Goal: Task Accomplishment & Management: Complete application form

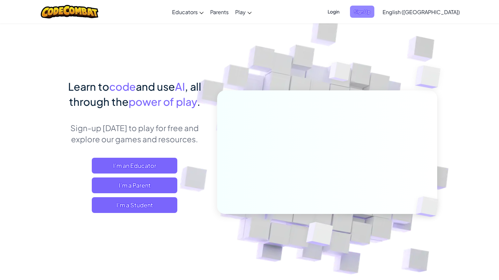
click at [374, 17] on span "Sign Up" at bounding box center [362, 12] width 24 height 12
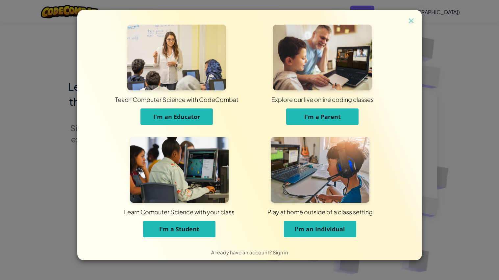
click at [304, 234] on button "I'm an Individual" at bounding box center [320, 229] width 72 height 16
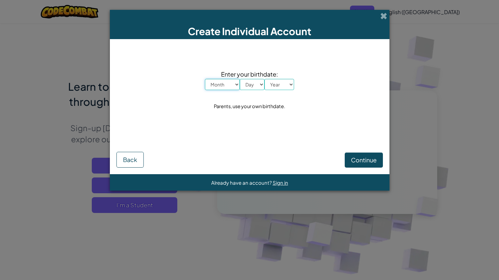
click at [225, 83] on select "Month January February March April May June July August September October Novem…" at bounding box center [222, 84] width 35 height 11
select select "9"
click at [205, 79] on select "Month January February March April May June July August September October Novem…" at bounding box center [222, 84] width 35 height 11
click at [250, 88] on select "Day 1 2 3 4 5 6 7 8 9 10 11 12 13 14 15 16 17 18 19 20 21 22 23 24 25 26 27 28 …" at bounding box center [252, 84] width 25 height 11
select select "19"
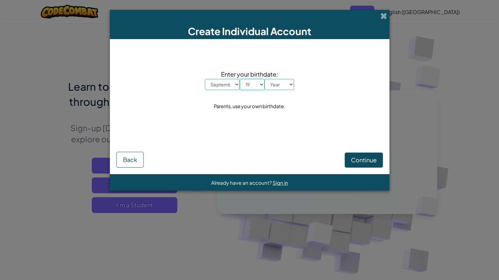
click at [240, 79] on select "Day 1 2 3 4 5 6 7 8 9 10 11 12 13 14 15 16 17 18 19 20 21 22 23 24 25 26 27 28 …" at bounding box center [252, 84] width 25 height 11
